Goal: Task Accomplishment & Management: Manage account settings

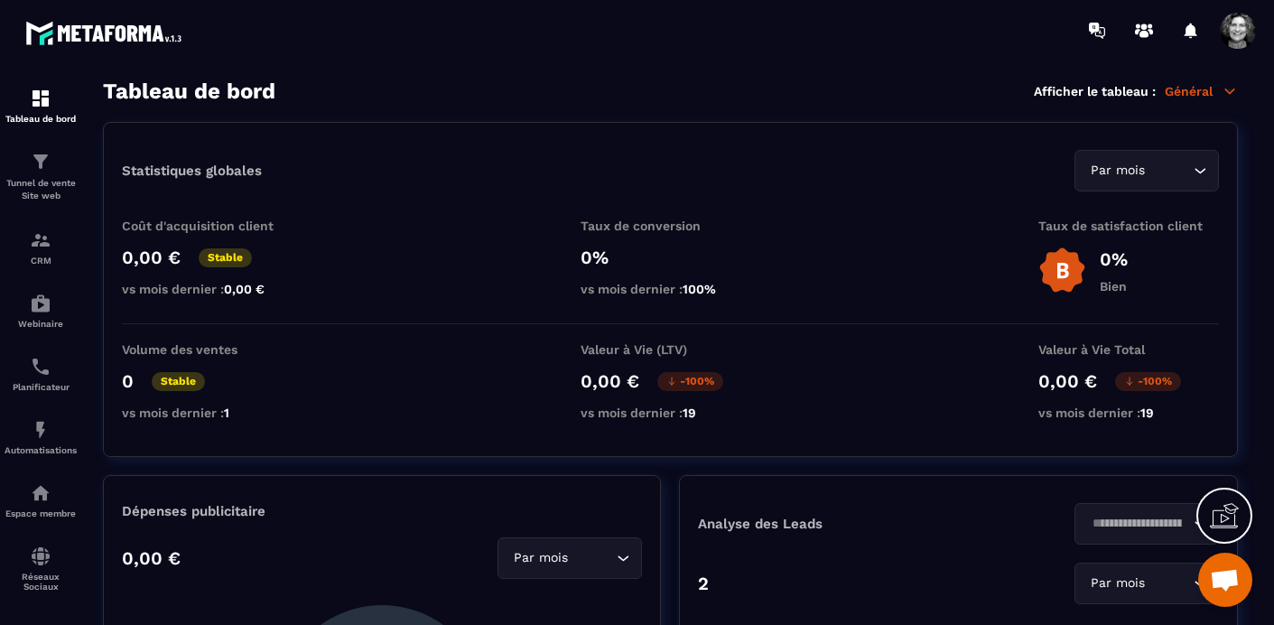
click at [1102, 91] on icon at bounding box center [1231, 91] width 10 height 5
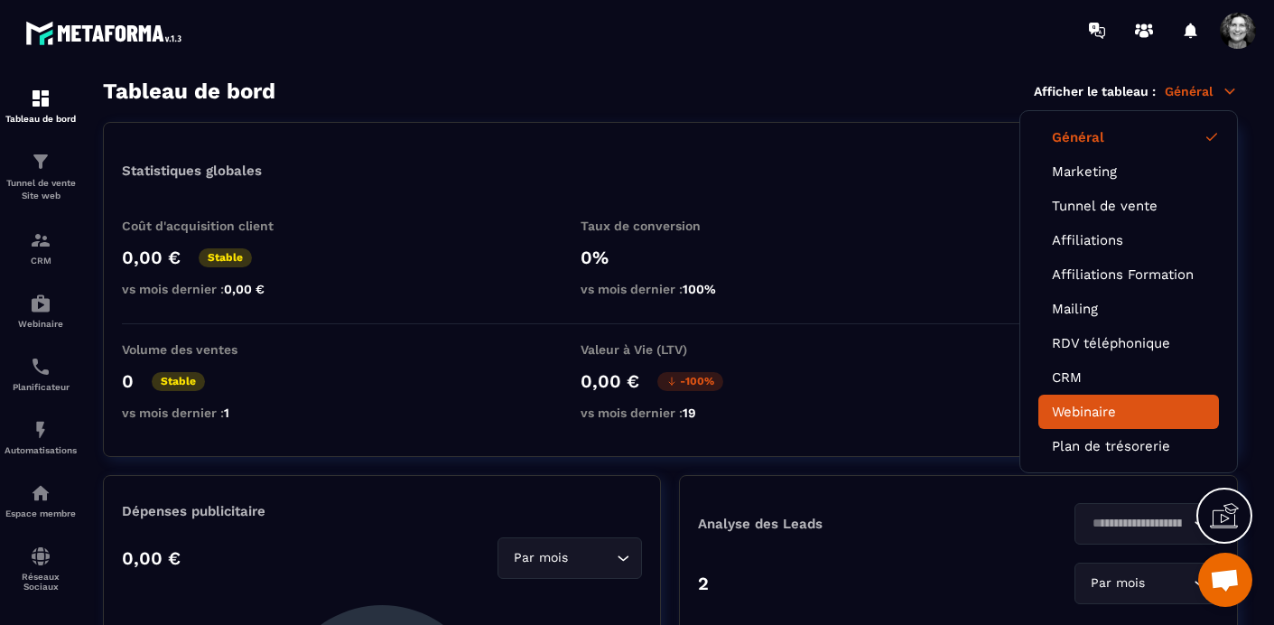
click at [1102, 404] on link "Webinaire" at bounding box center [1129, 412] width 154 height 16
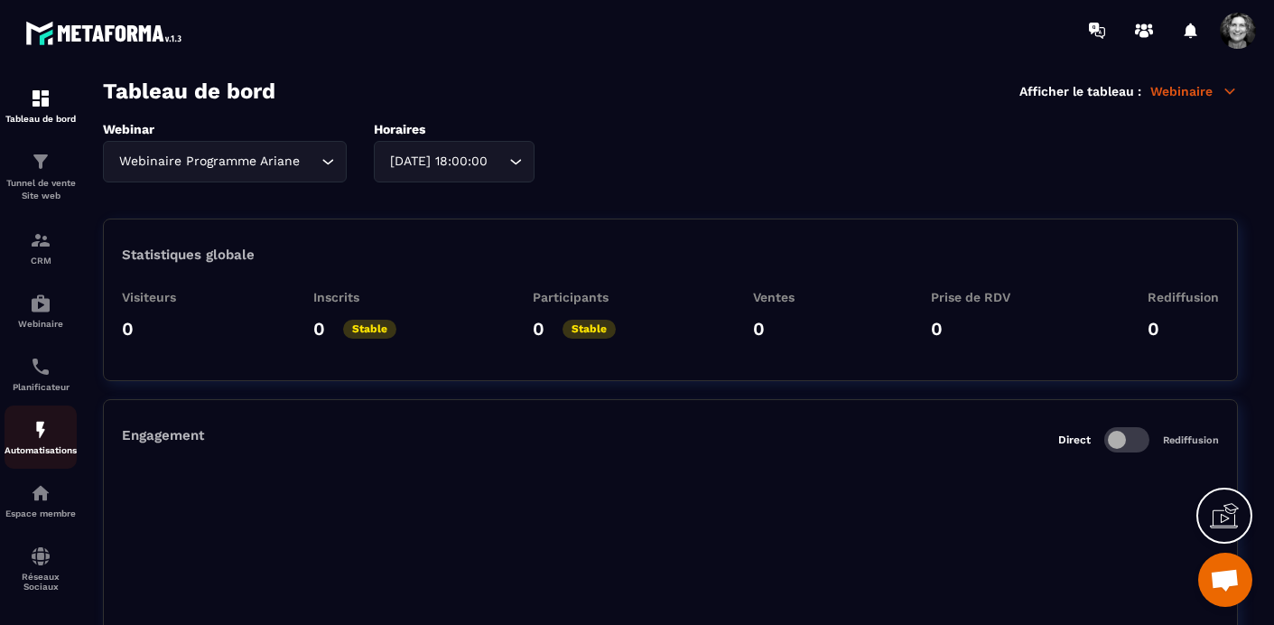
click at [35, 441] on img at bounding box center [41, 430] width 22 height 22
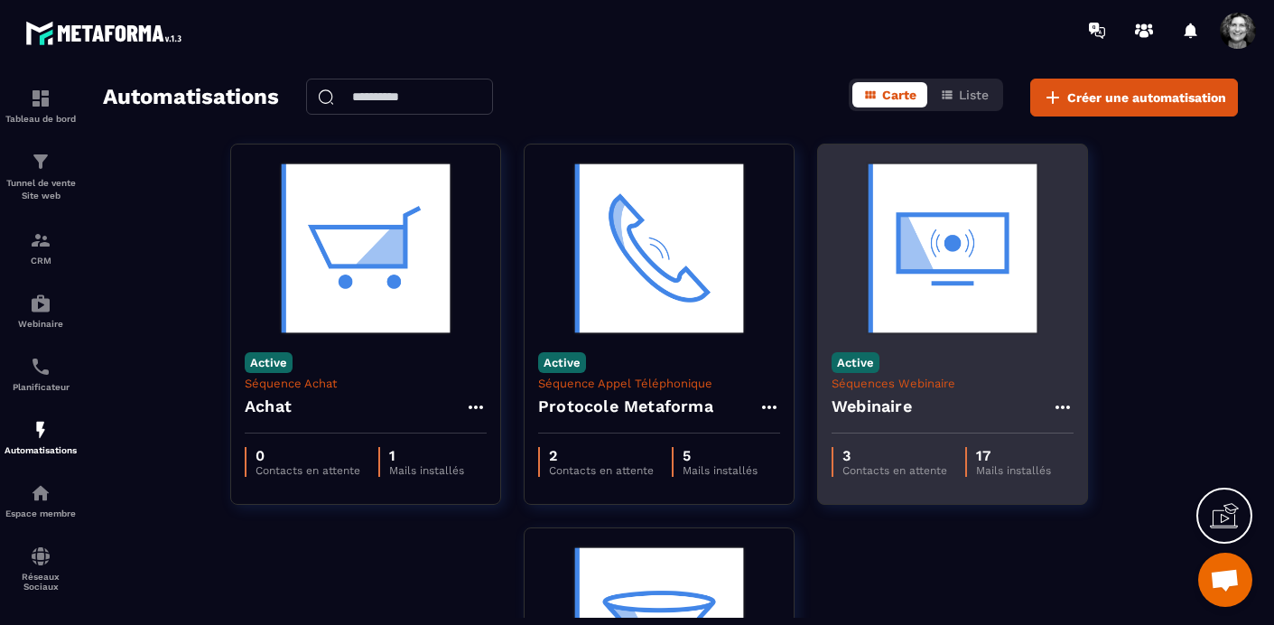
click at [942, 277] on img at bounding box center [953, 248] width 242 height 181
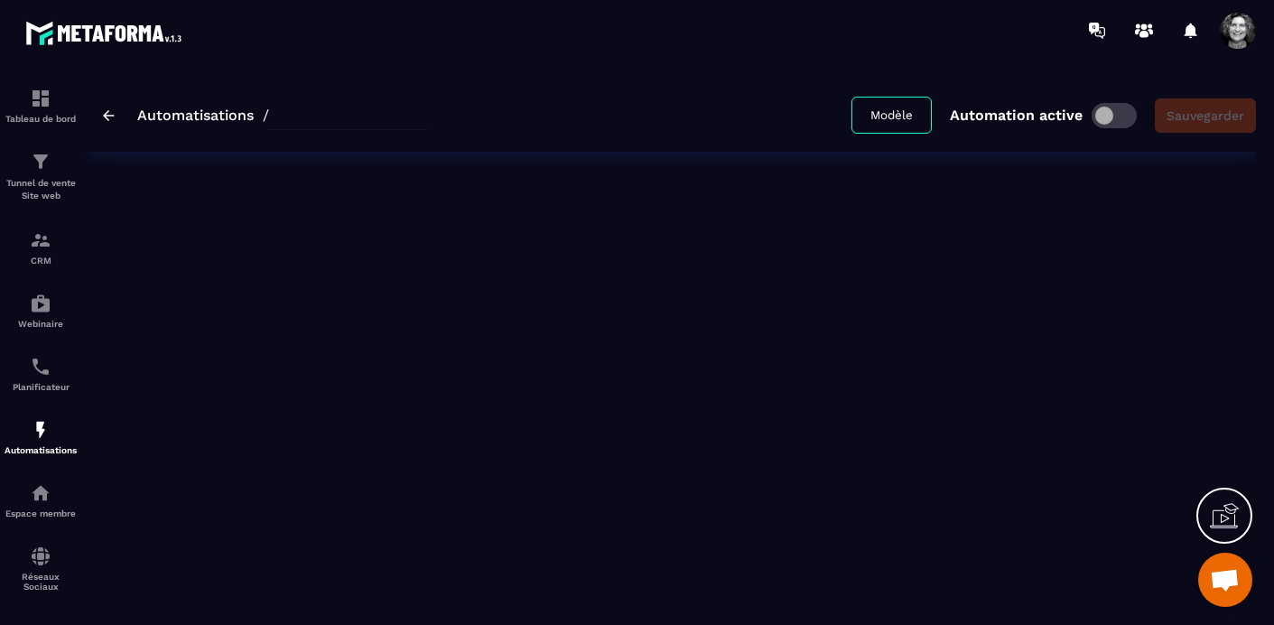
type input "*********"
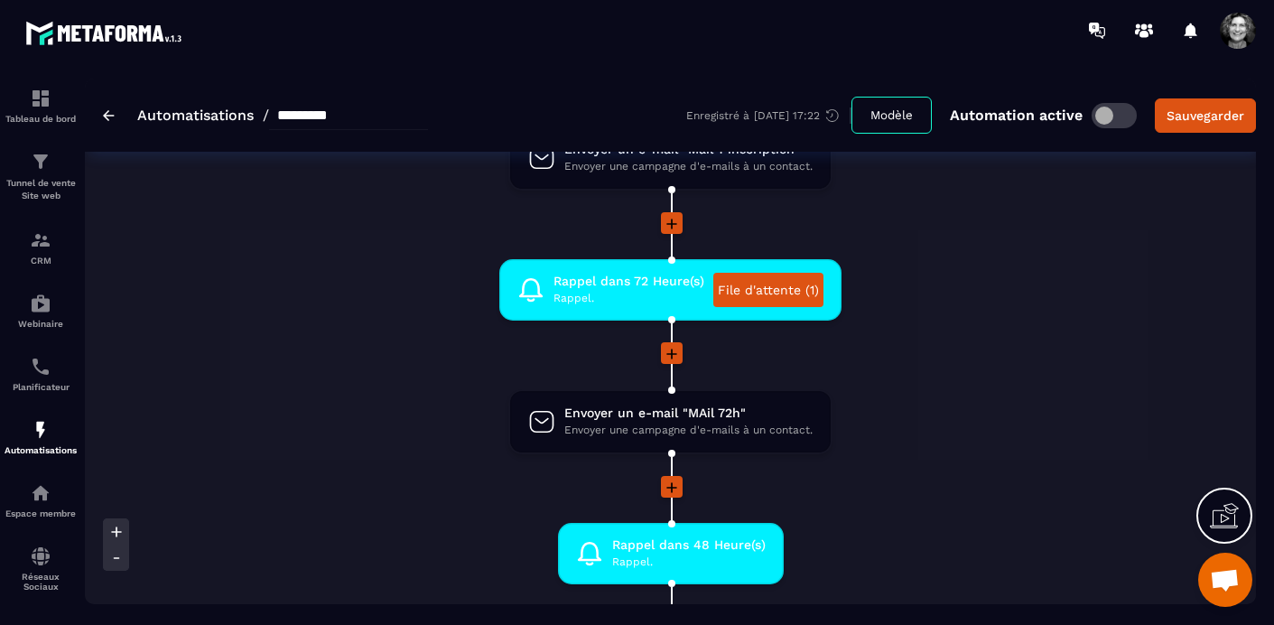
scroll to position [259, 0]
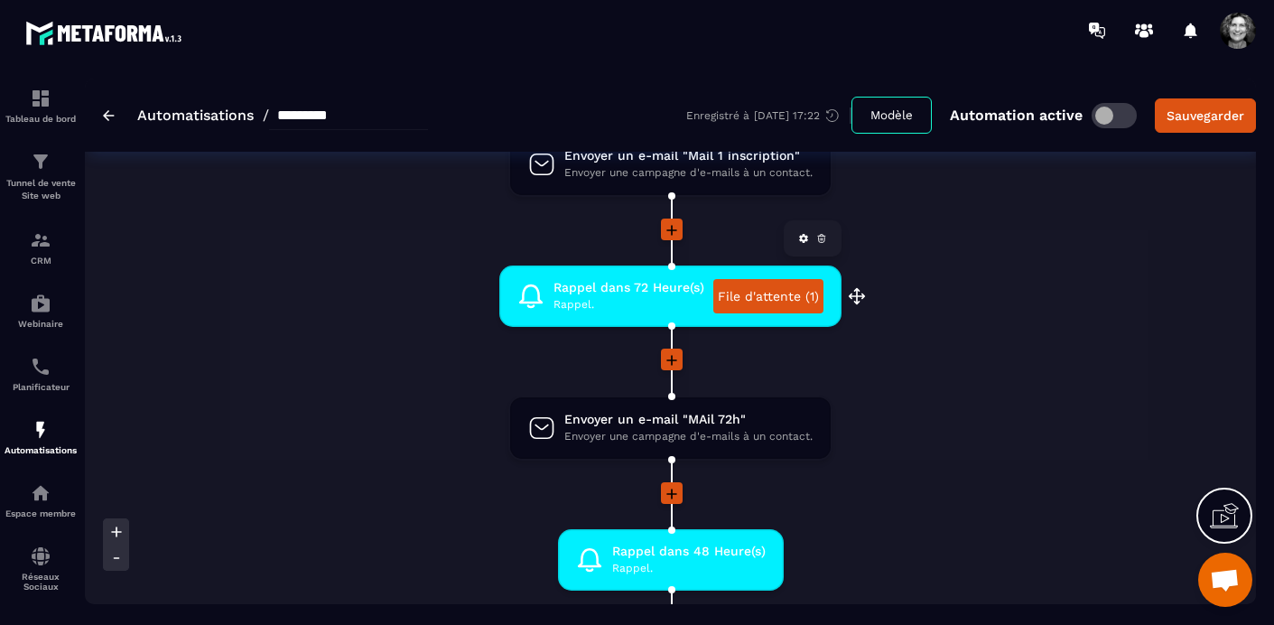
click at [767, 298] on link "File d'attente (1)" at bounding box center [768, 296] width 110 height 34
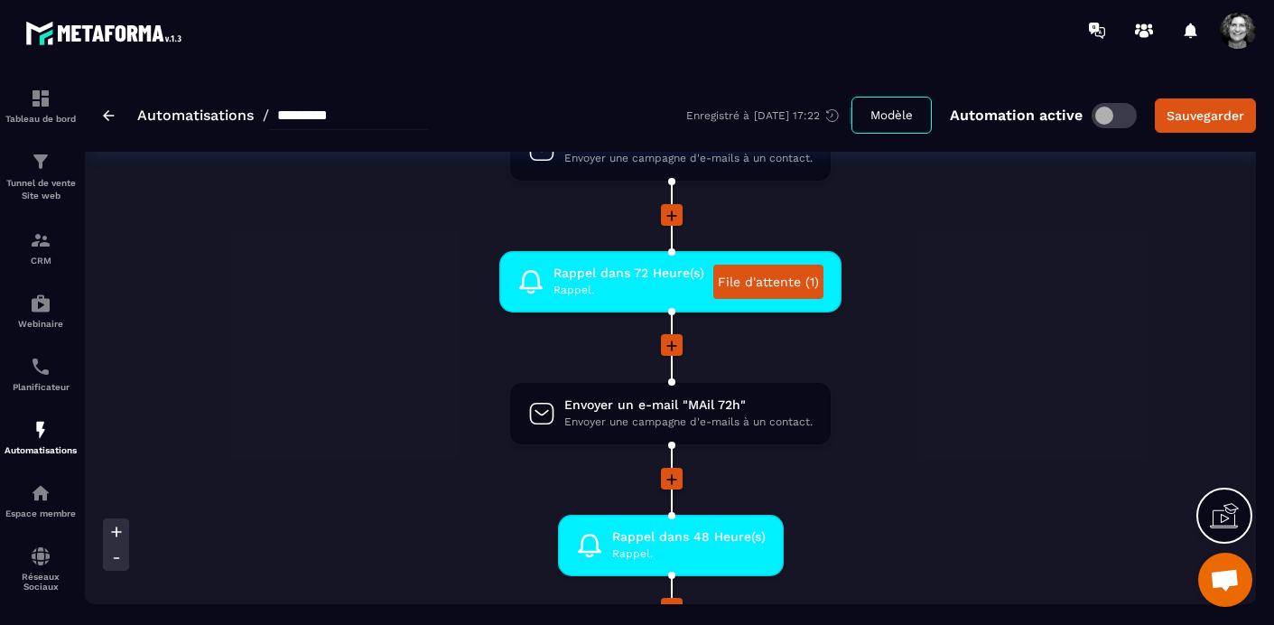
scroll to position [0, 0]
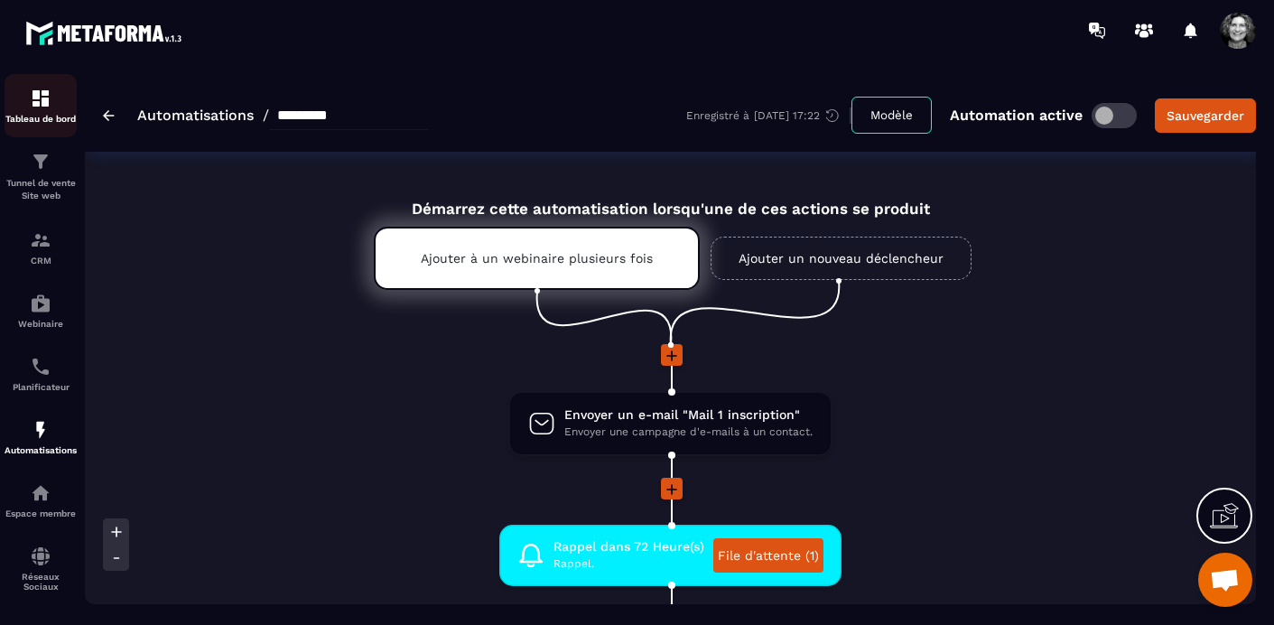
click at [37, 106] on img at bounding box center [41, 99] width 22 height 22
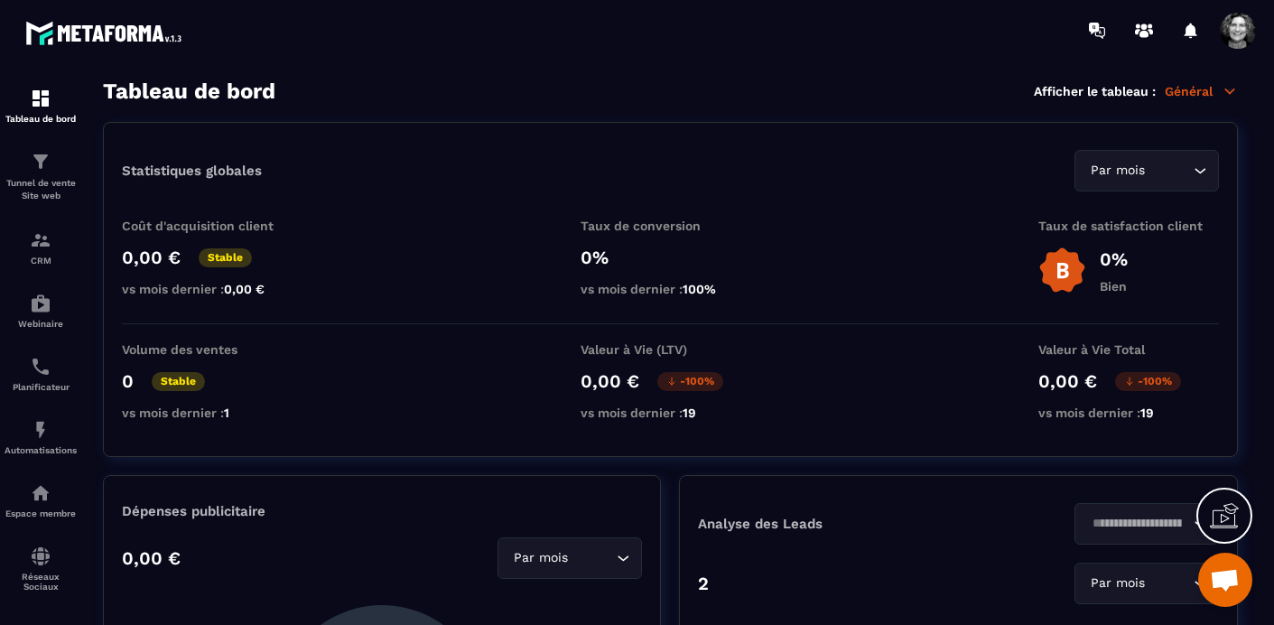
click at [1102, 97] on p "Général" at bounding box center [1201, 91] width 73 height 16
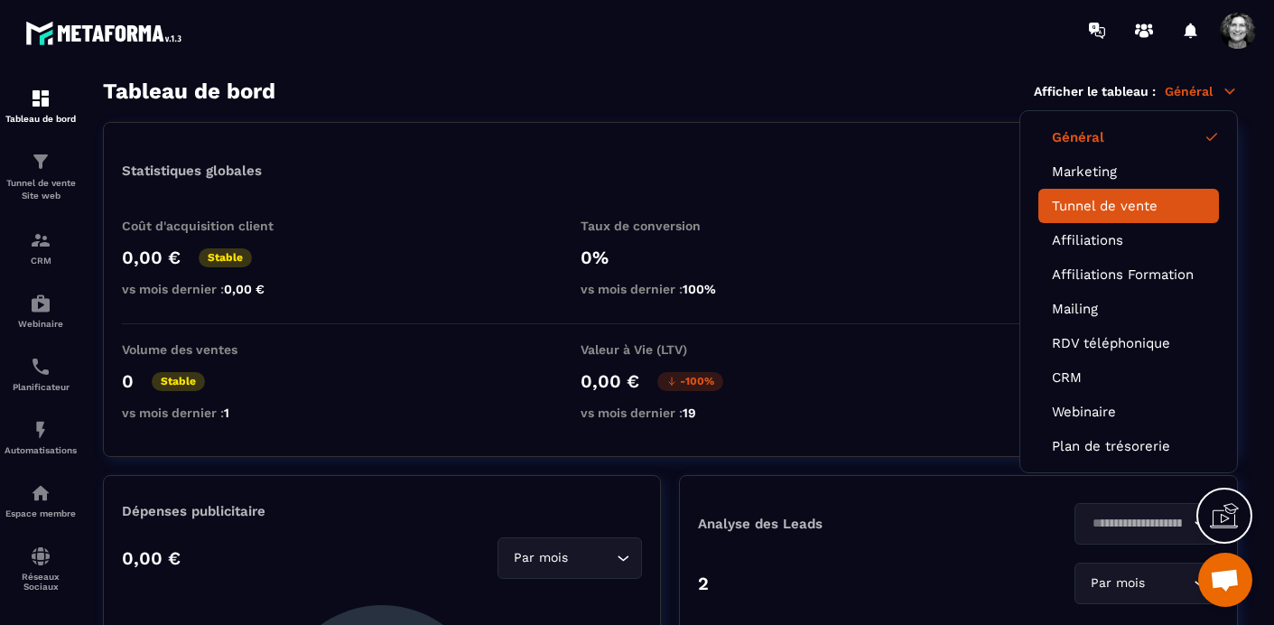
click at [1102, 206] on link "Tunnel de vente" at bounding box center [1129, 206] width 154 height 16
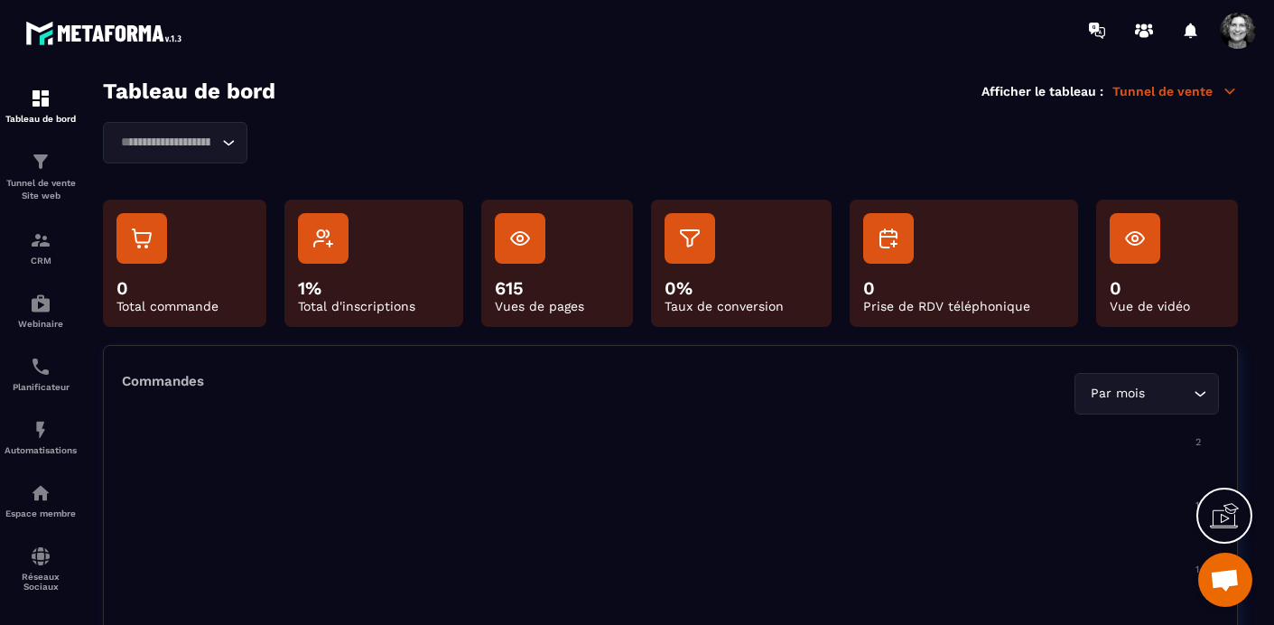
click at [231, 143] on icon "Search for option" at bounding box center [228, 143] width 18 height 18
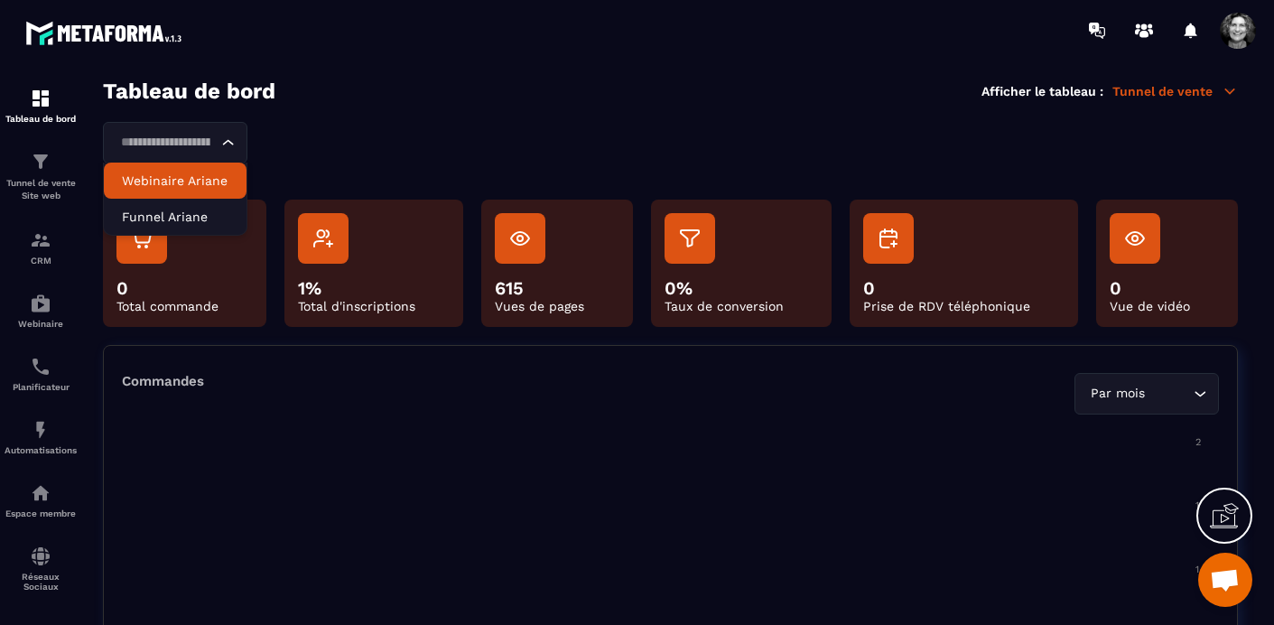
click at [203, 184] on p "Webinaire Ariane" at bounding box center [175, 181] width 107 height 18
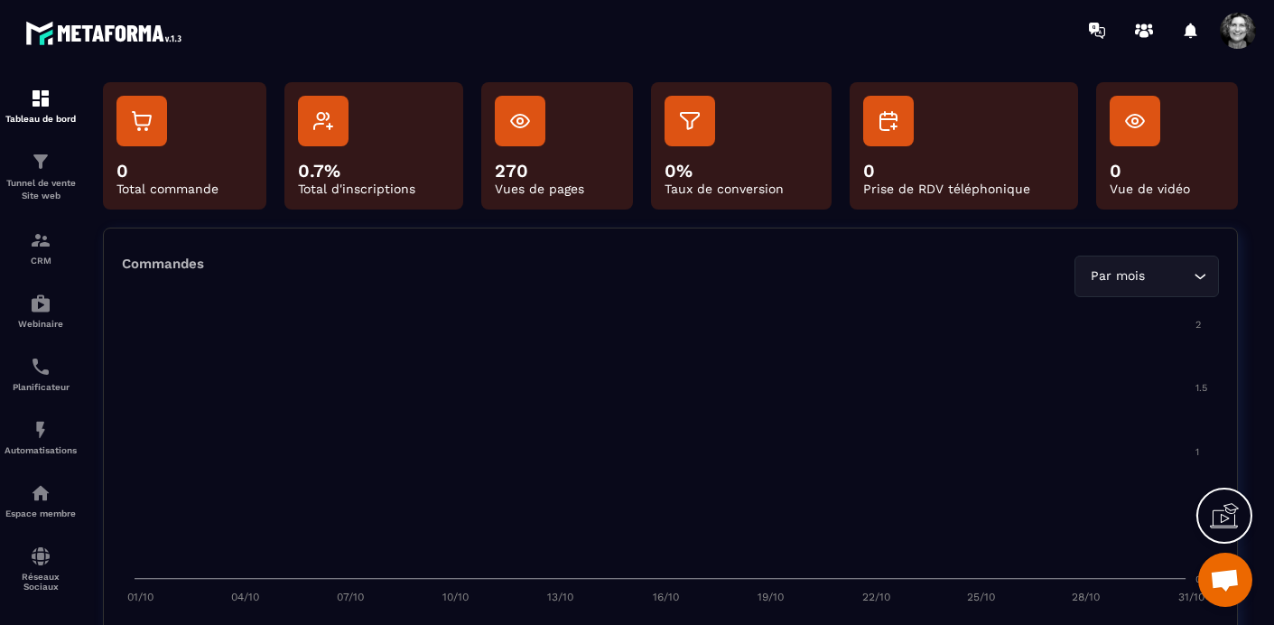
scroll to position [119, 0]
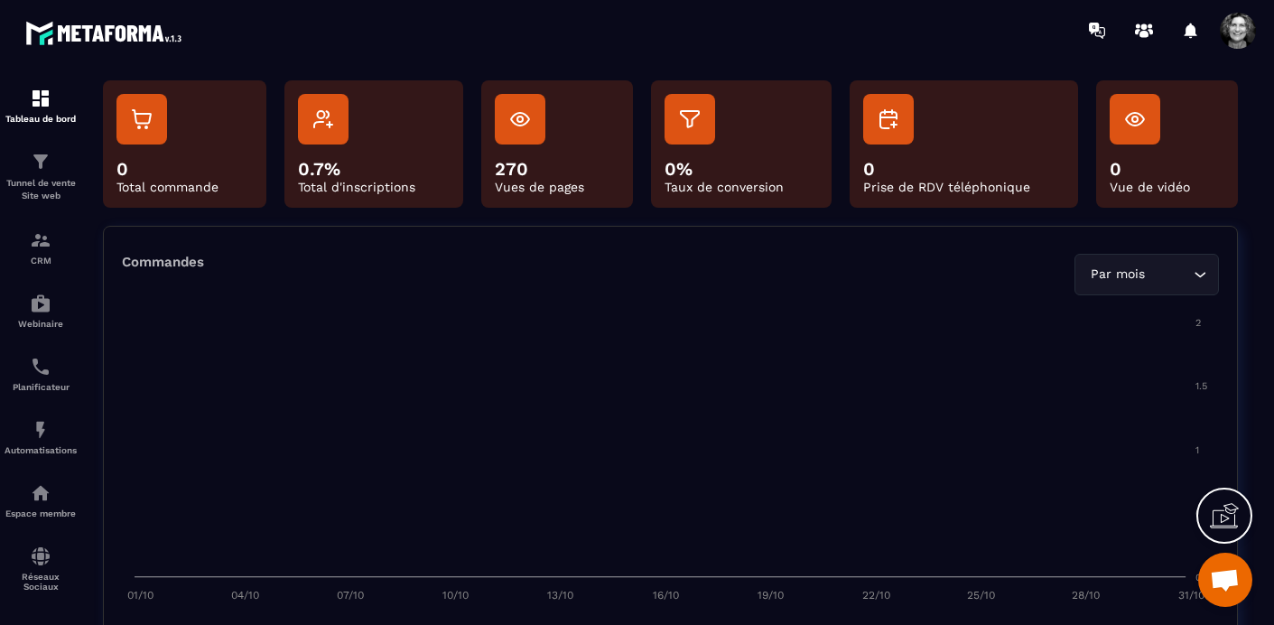
click at [1102, 271] on icon "Search for option" at bounding box center [1200, 275] width 18 height 18
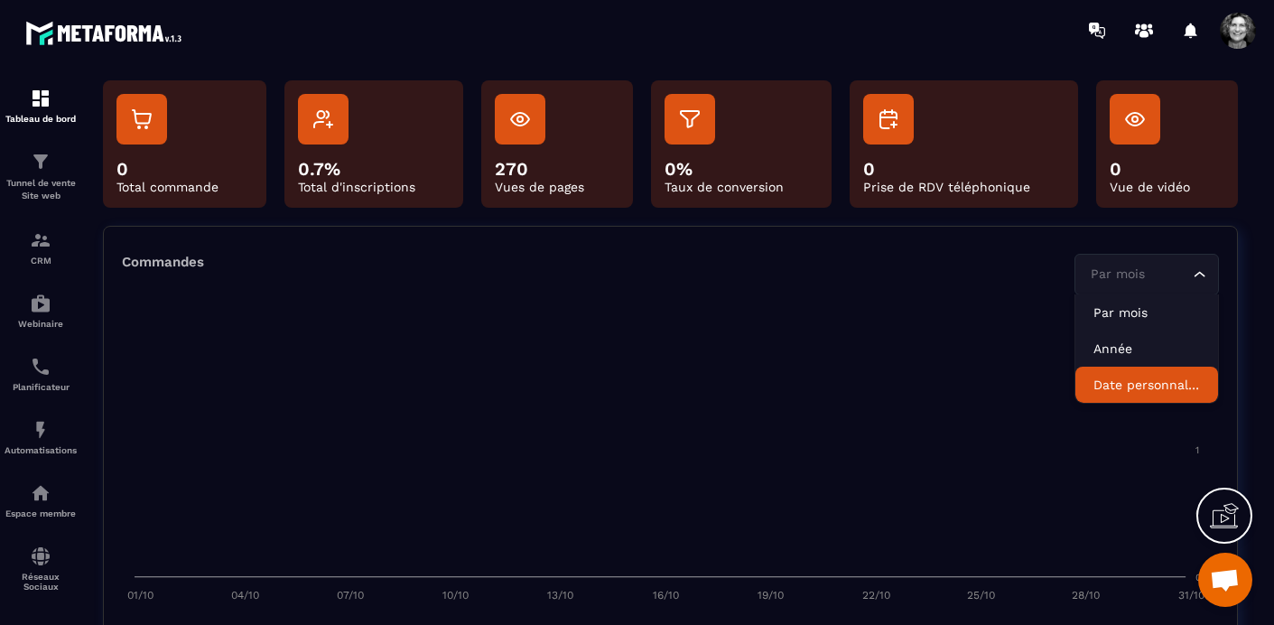
click at [1102, 387] on p "Date personnalisée" at bounding box center [1147, 385] width 107 height 18
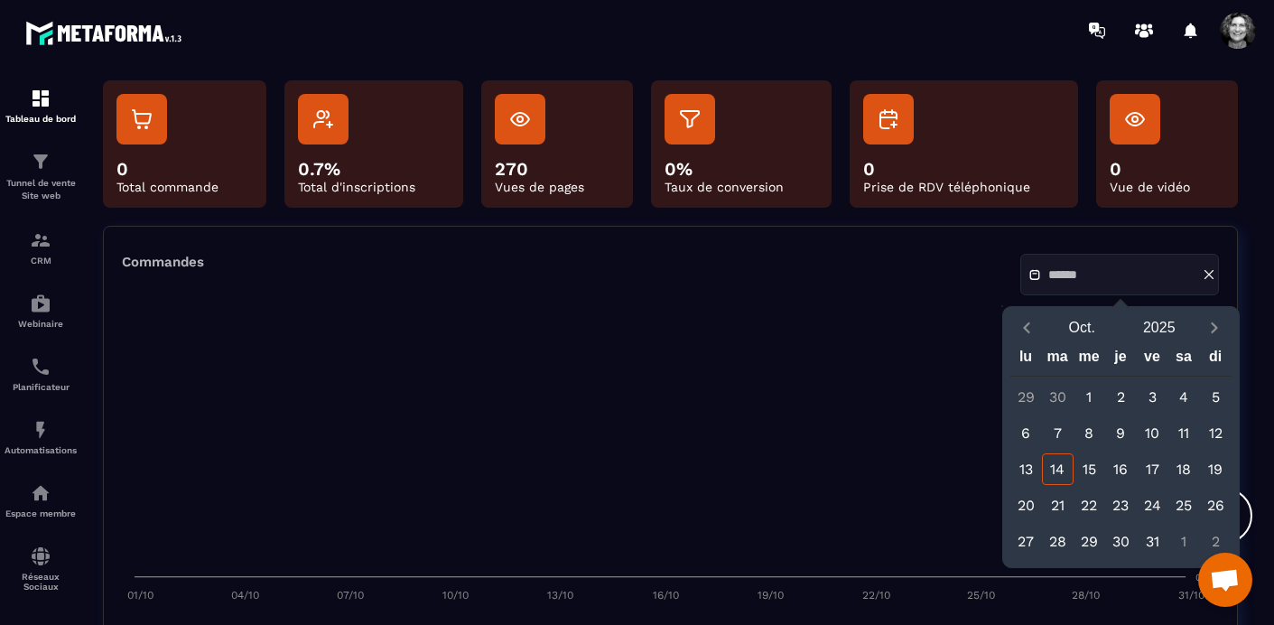
click at [1029, 471] on div "13" at bounding box center [1027, 469] width 32 height 32
click at [1064, 470] on div "14" at bounding box center [1058, 469] width 32 height 32
type input "**********"
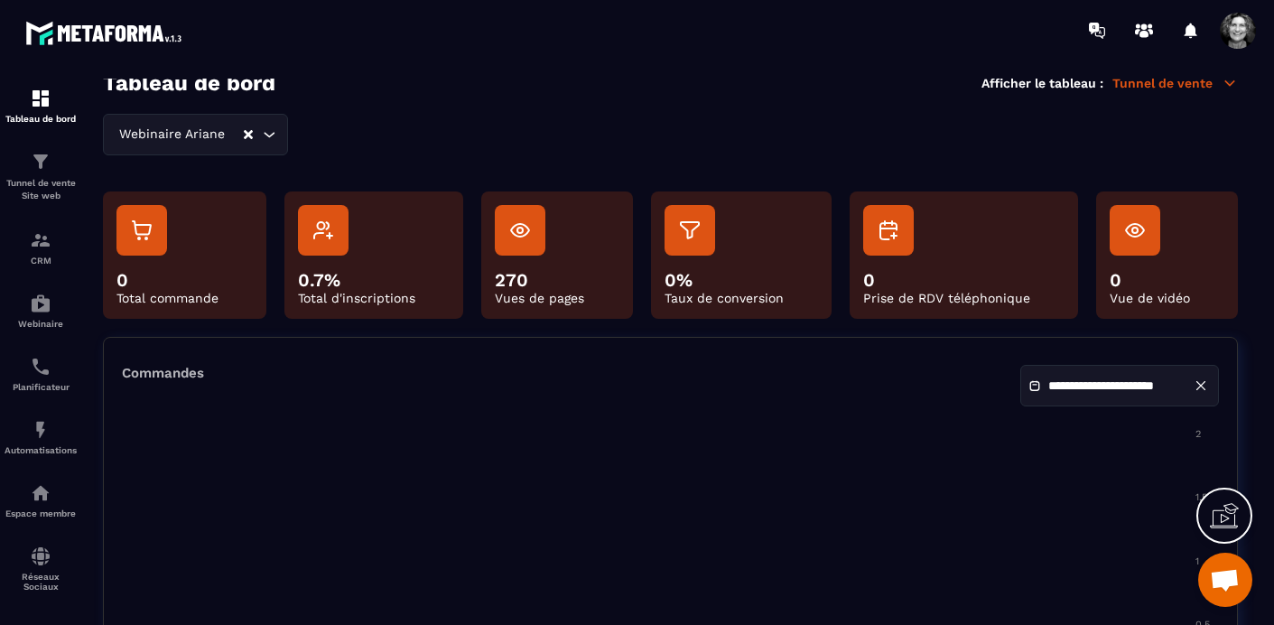
scroll to position [0, 0]
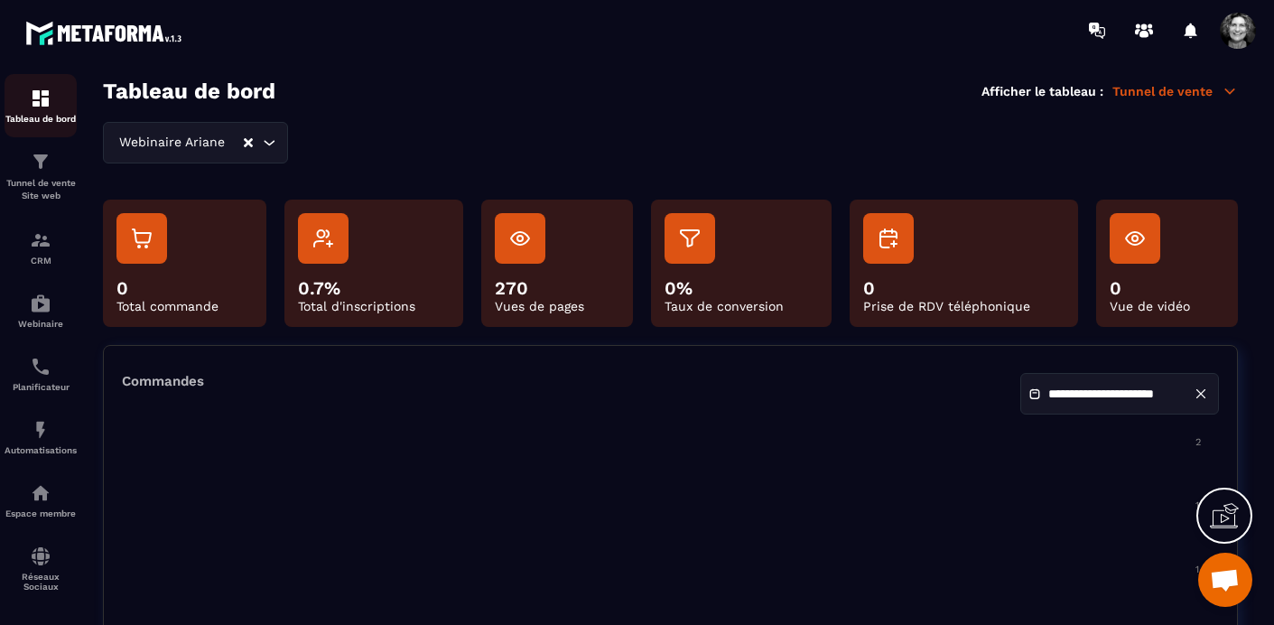
click at [40, 98] on img at bounding box center [41, 99] width 22 height 22
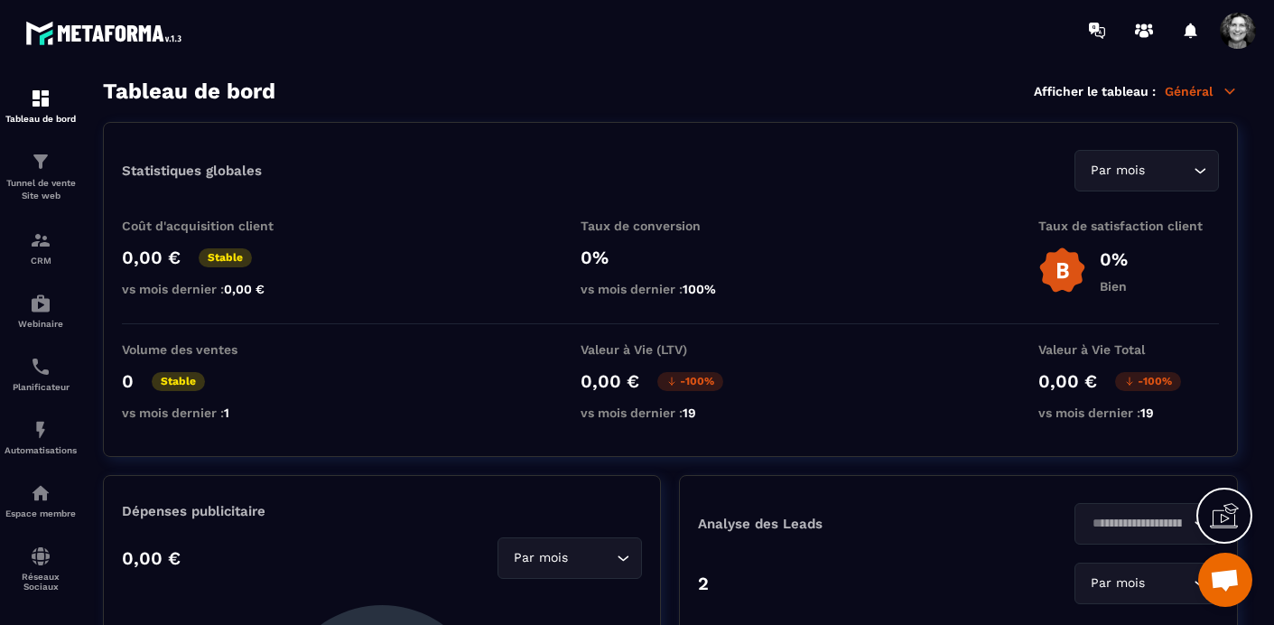
click at [1102, 170] on icon "Search for option" at bounding box center [1200, 171] width 18 height 18
click at [1102, 87] on p "Général" at bounding box center [1201, 91] width 73 height 16
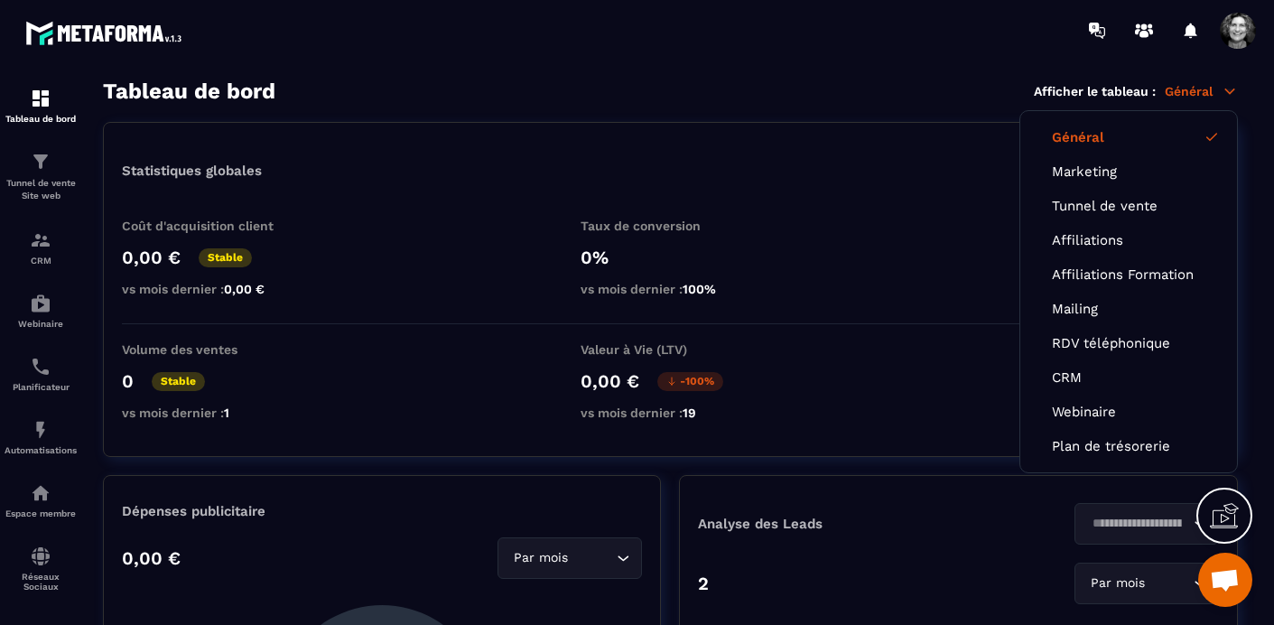
click at [592, 50] on div at bounding box center [743, 30] width 1062 height 61
